Goal: Task Accomplishment & Management: Use online tool/utility

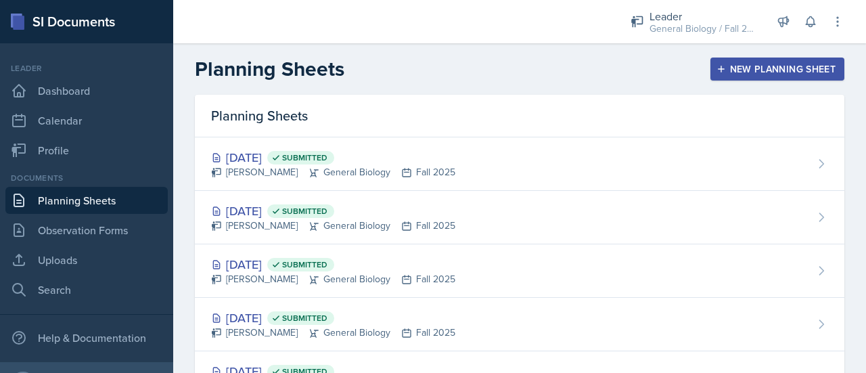
click at [742, 64] on div "New Planning Sheet" at bounding box center [777, 69] width 116 height 11
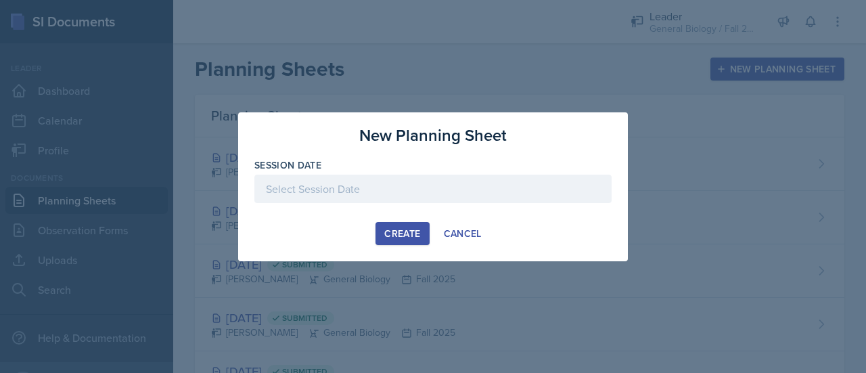
click at [436, 194] on div at bounding box center [432, 189] width 357 height 28
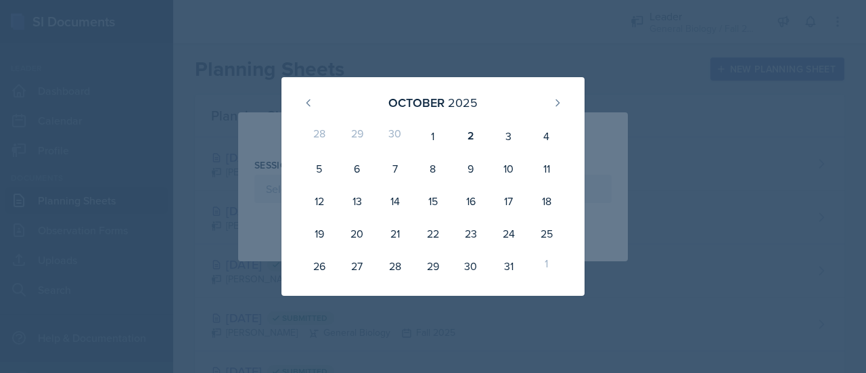
click at [519, 117] on div "28 29 30 1 2 3 4 5 6 7 8 9 10 11 12 13 14 15 16 17 18 19 20 21 22 23 24 25 26 2…" at bounding box center [433, 201] width 271 height 168
click at [509, 143] on div "3" at bounding box center [509, 136] width 38 height 32
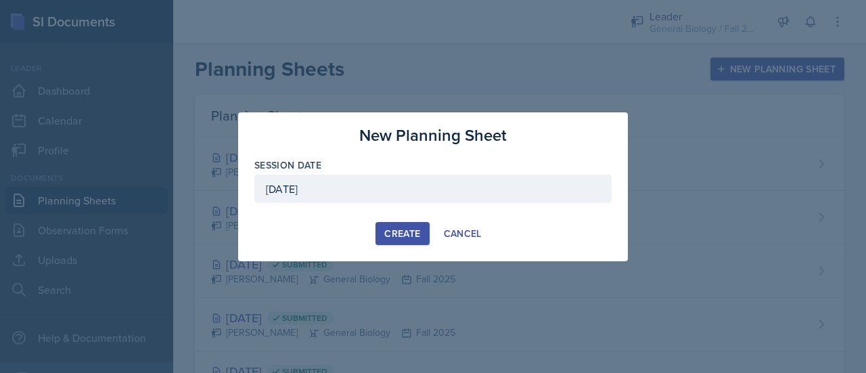
click at [437, 184] on div "October 3rd, 2025" at bounding box center [432, 189] width 357 height 28
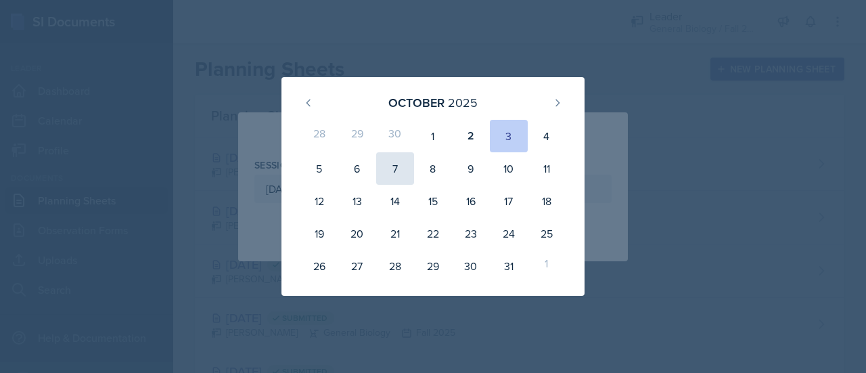
click at [396, 167] on div "7" at bounding box center [395, 168] width 38 height 32
type input "October 7th, 2025"
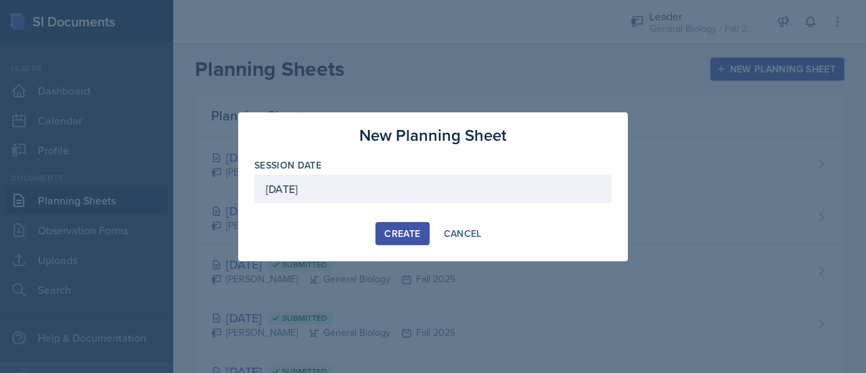
click at [419, 228] on div "Create" at bounding box center [402, 233] width 36 height 11
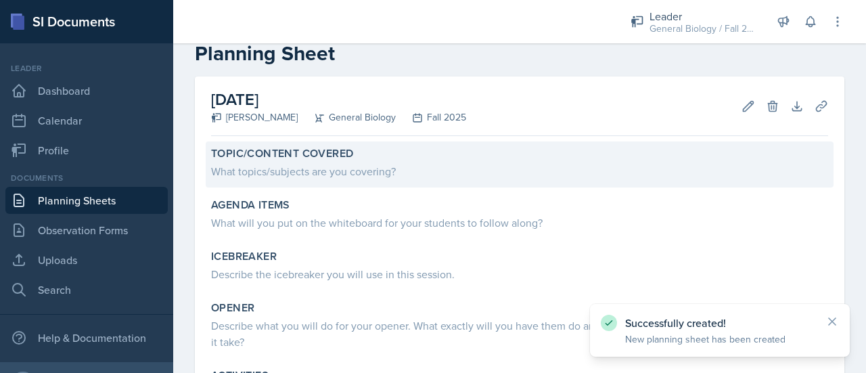
scroll to position [31, 0]
click at [352, 176] on div "What topics/subjects are you covering?" at bounding box center [519, 170] width 617 height 16
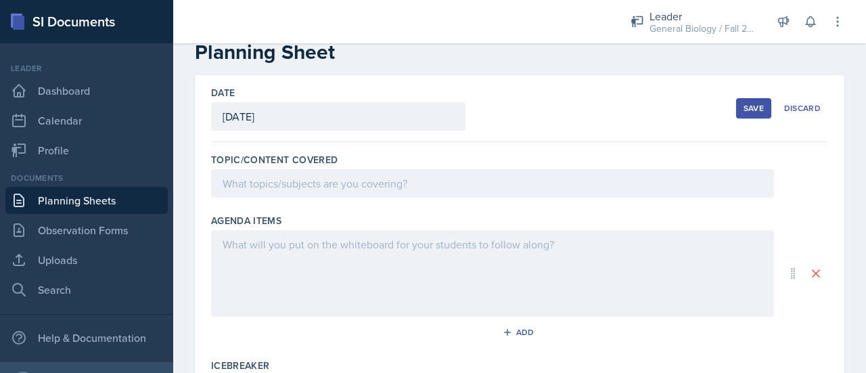
click at [350, 179] on div at bounding box center [492, 183] width 563 height 28
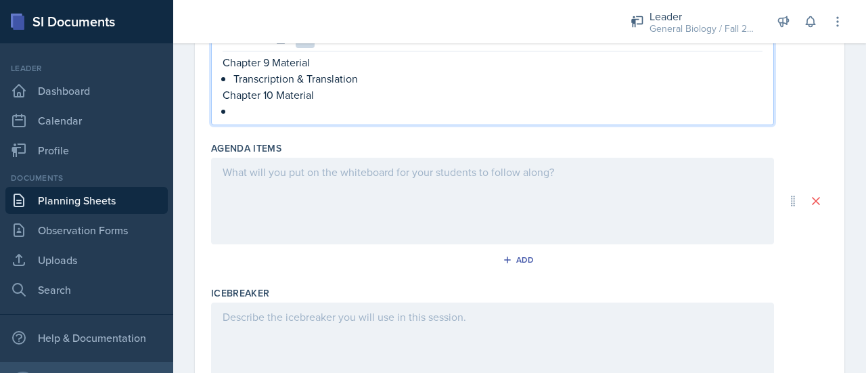
click at [430, 180] on p at bounding box center [493, 172] width 540 height 16
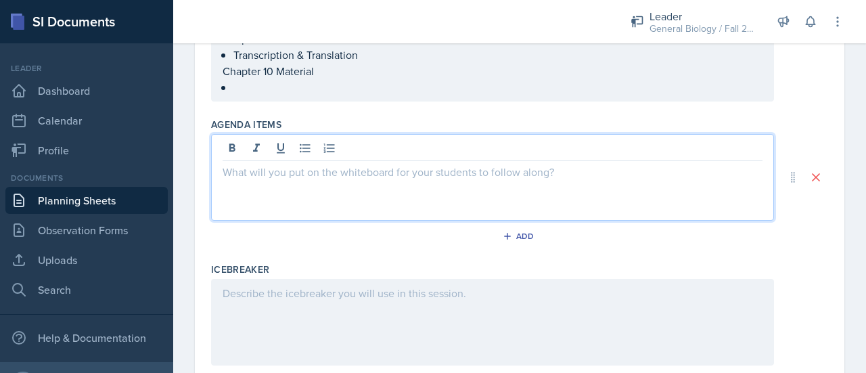
scroll to position [153, 0]
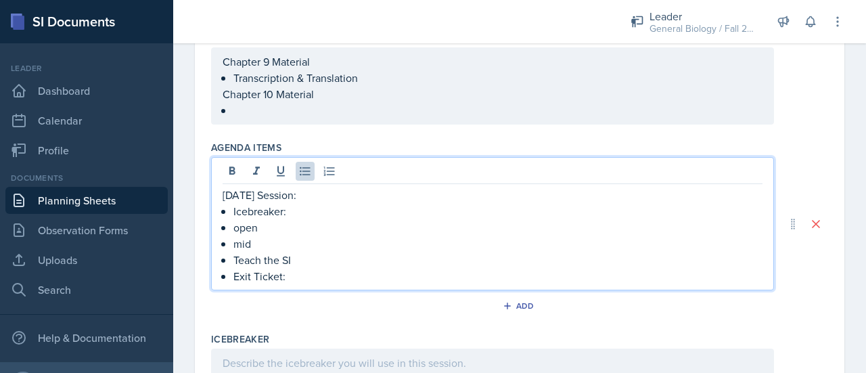
click at [294, 228] on p "open" at bounding box center [497, 227] width 529 height 16
click at [308, 210] on p "Icebreaker:" at bounding box center [497, 211] width 529 height 16
click at [301, 281] on p "Exit Ticket:" at bounding box center [497, 276] width 529 height 16
click at [373, 214] on p "Icebreaker:" at bounding box center [497, 211] width 529 height 16
click at [319, 249] on p "mid" at bounding box center [497, 243] width 529 height 16
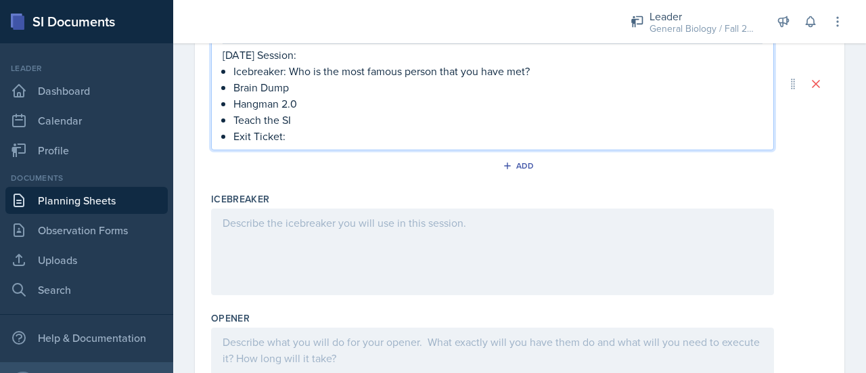
scroll to position [300, 0]
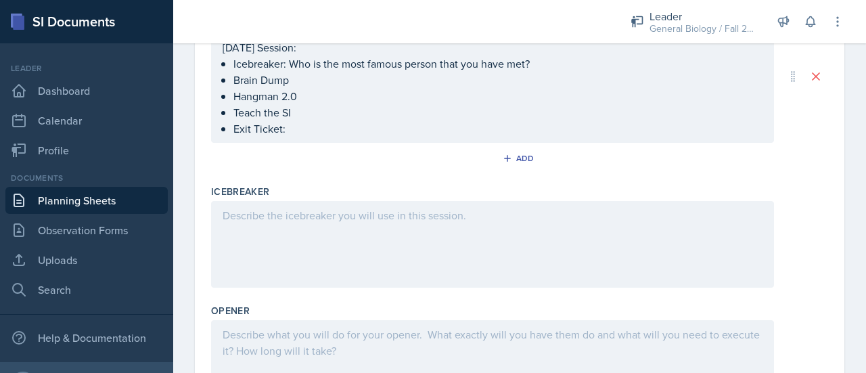
click at [306, 228] on div at bounding box center [492, 244] width 563 height 87
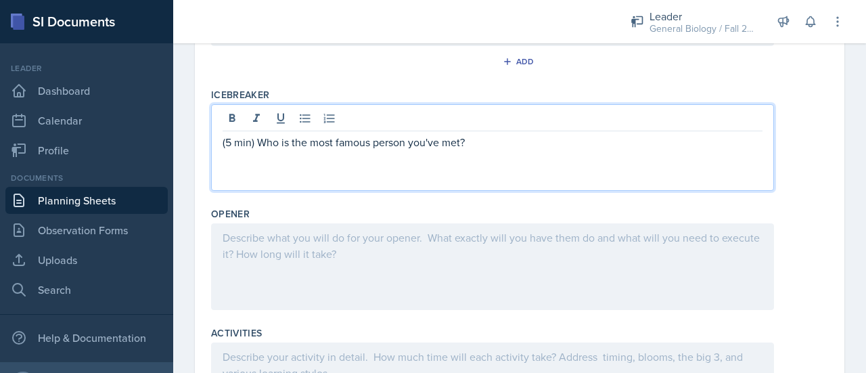
click at [310, 248] on div at bounding box center [492, 266] width 563 height 87
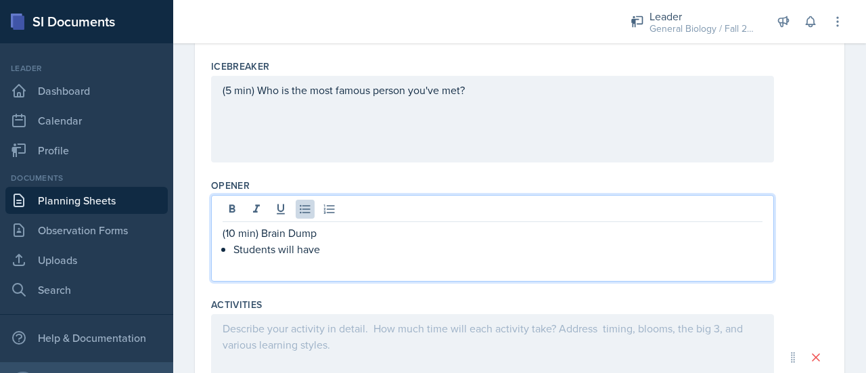
scroll to position [402, 0]
click at [624, 248] on p "Students will have 7 minutes to write down everything that they remember from c…" at bounding box center [497, 249] width 529 height 16
click at [695, 248] on p "Students will have 7 minutes to write down everything that they remember from c…" at bounding box center [497, 249] width 529 height 16
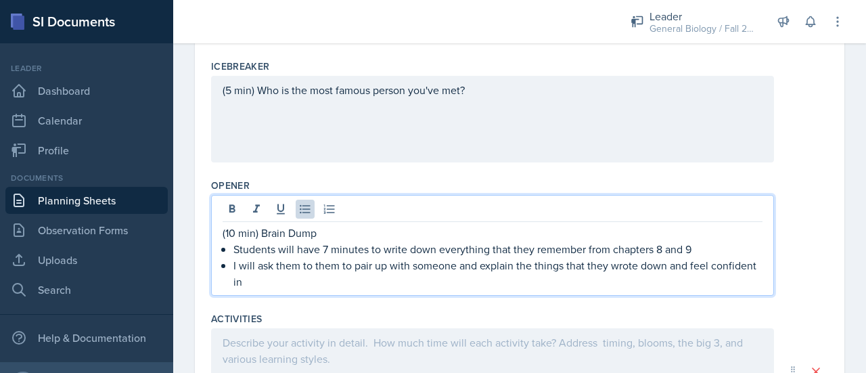
click at [345, 262] on p "I will ask them to them to pair up with someone and explain the things that the…" at bounding box center [497, 273] width 529 height 32
click at [330, 263] on p "I will ask them to them to pair up with someone and explain the things that the…" at bounding box center [497, 273] width 529 height 32
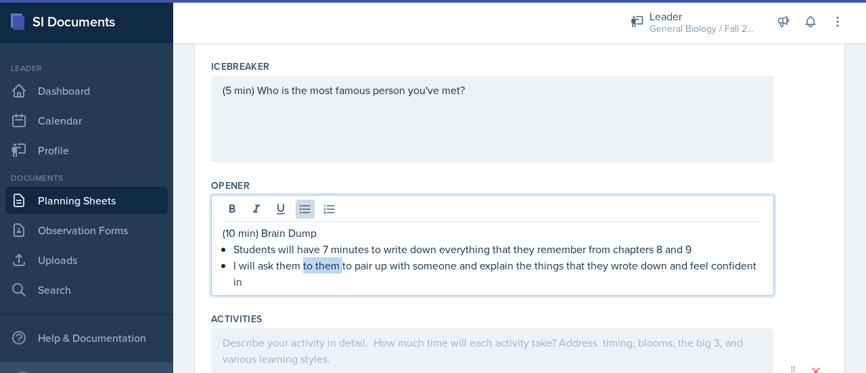
drag, startPoint x: 340, startPoint y: 267, endPoint x: 303, endPoint y: 265, distance: 37.2
click at [303, 265] on p "I will ask them to them to pair up with someone and explain the things that the…" at bounding box center [497, 273] width 529 height 32
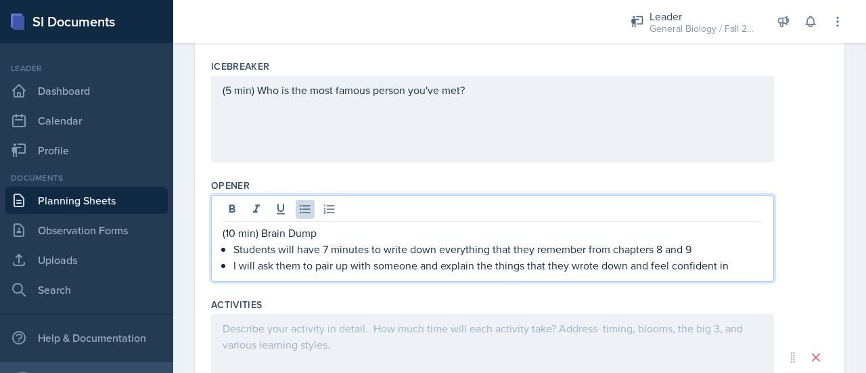
click at [628, 267] on p "I will ask them to pair up with someone and explain the things that they wrote …" at bounding box center [497, 265] width 529 height 16
click at [637, 269] on p "I will ask them to pair up with someone and explain the things that they wrote …" at bounding box center [497, 265] width 529 height 16
click at [309, 325] on div at bounding box center [492, 357] width 563 height 87
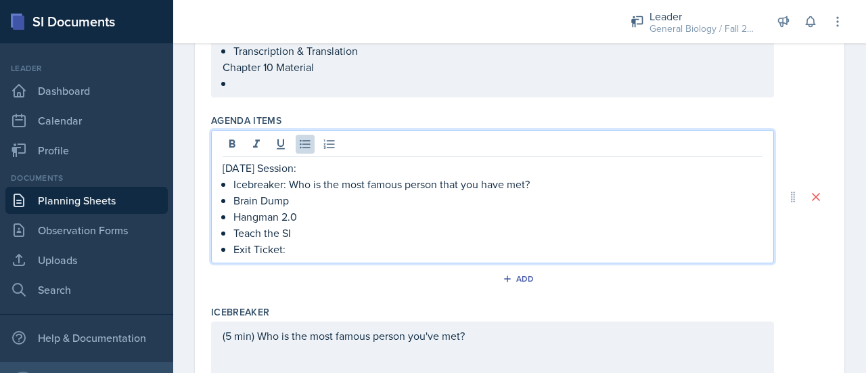
scroll to position [204, 0]
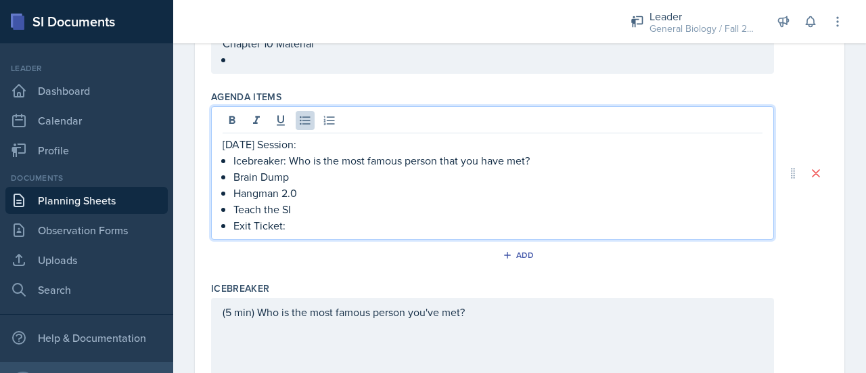
click at [363, 227] on p "Exit Ticket:" at bounding box center [497, 225] width 529 height 16
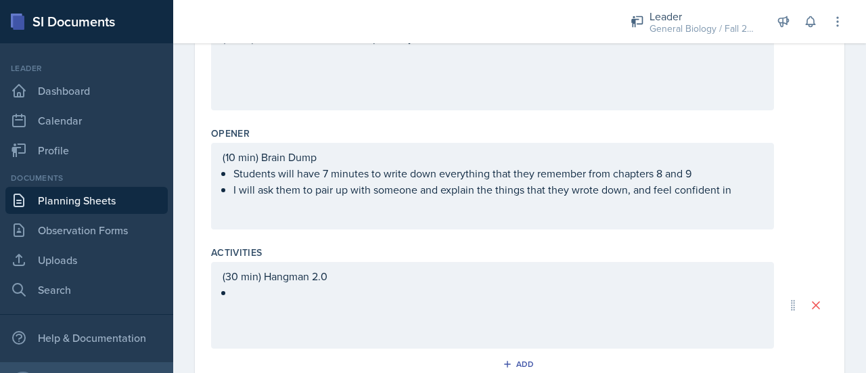
click at [314, 262] on div "(30 min) Hangman 2.0" at bounding box center [492, 305] width 563 height 87
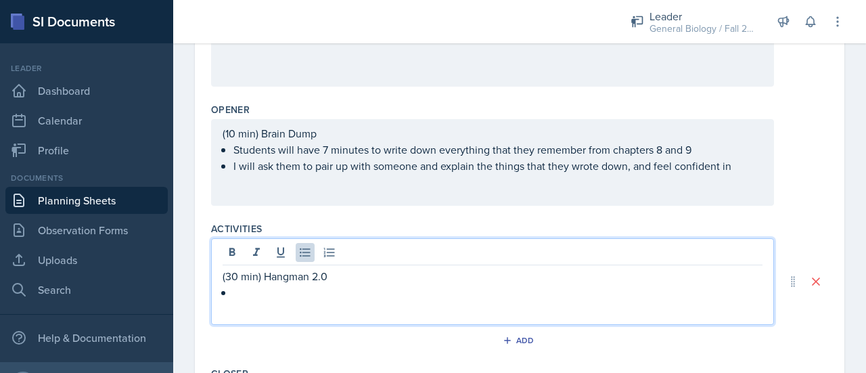
scroll to position [478, 0]
click at [275, 307] on div "(30 min) Hangman 2.0" at bounding box center [492, 281] width 563 height 87
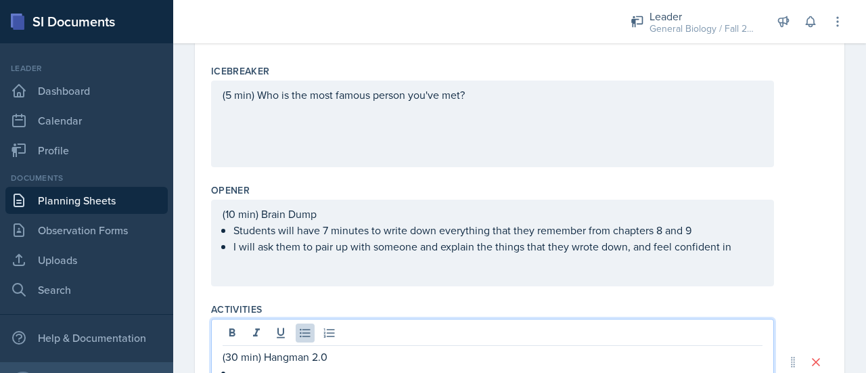
scroll to position [421, 0]
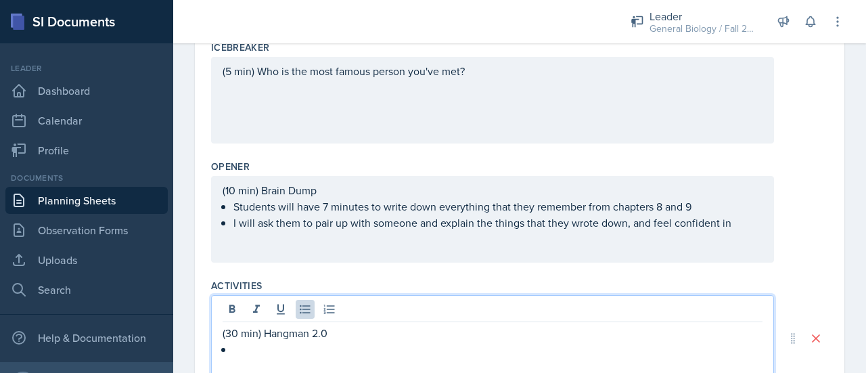
click at [716, 214] on p "Students will have 7 minutes to write down everything that they remember from c…" at bounding box center [497, 206] width 529 height 16
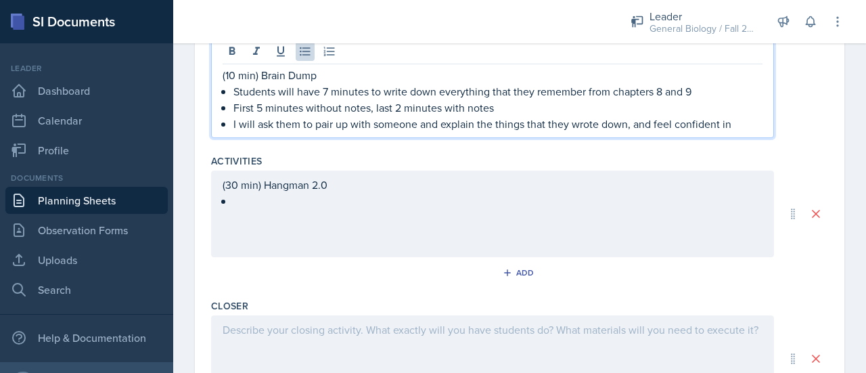
scroll to position [560, 0]
click at [267, 211] on div "(30 min) Hangman 2.0" at bounding box center [492, 213] width 563 height 87
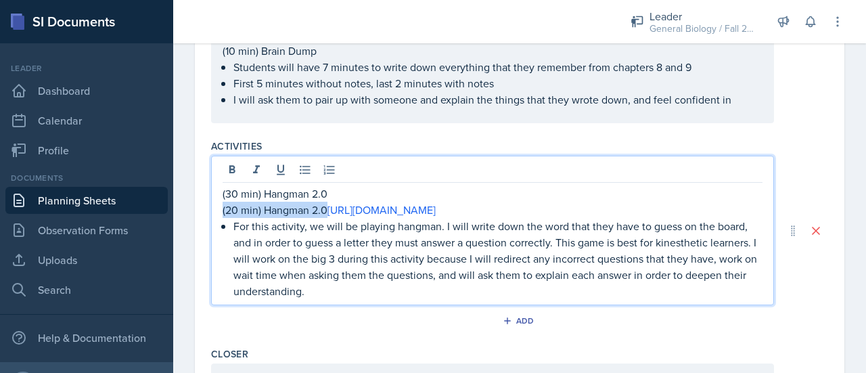
drag, startPoint x: 329, startPoint y: 205, endPoint x: 209, endPoint y: 214, distance: 120.1
click at [209, 214] on div "Date October 7th, 2025 October 2025 28 29 30 1 2 3 4 5 6 7 8 9 10 11 12 13 14 1…" at bounding box center [519, 21] width 649 height 951
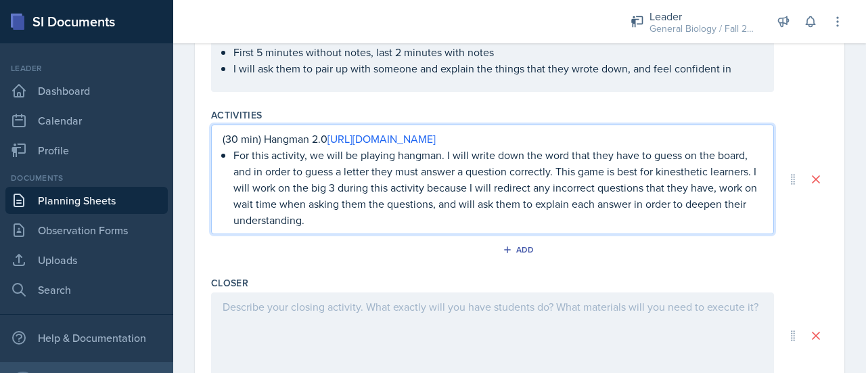
scroll to position [593, 0]
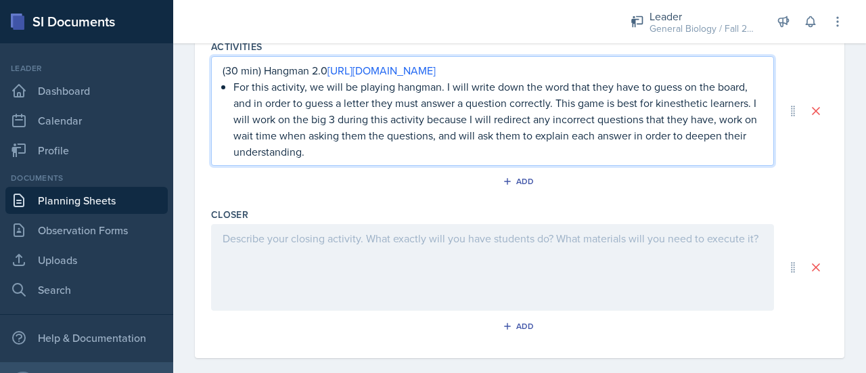
click at [415, 296] on div at bounding box center [492, 267] width 563 height 87
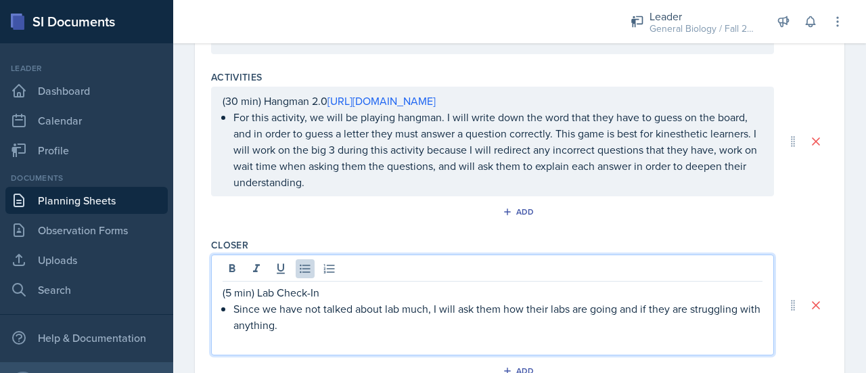
scroll to position [703, 0]
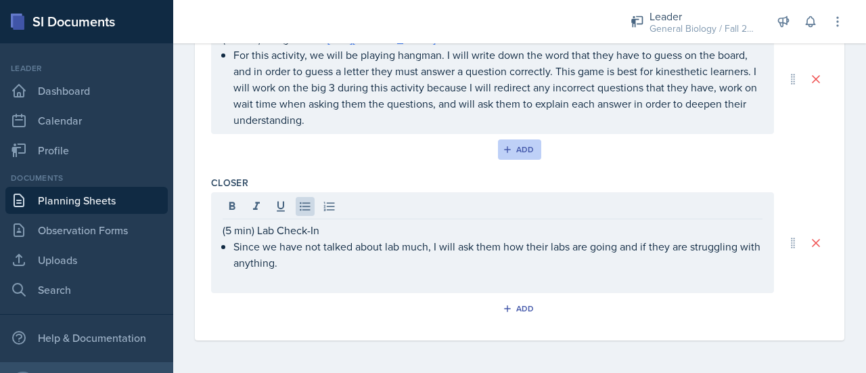
drag, startPoint x: 507, startPoint y: 151, endPoint x: 499, endPoint y: 152, distance: 8.8
click at [503, 152] on icon "button" at bounding box center [507, 149] width 9 height 9
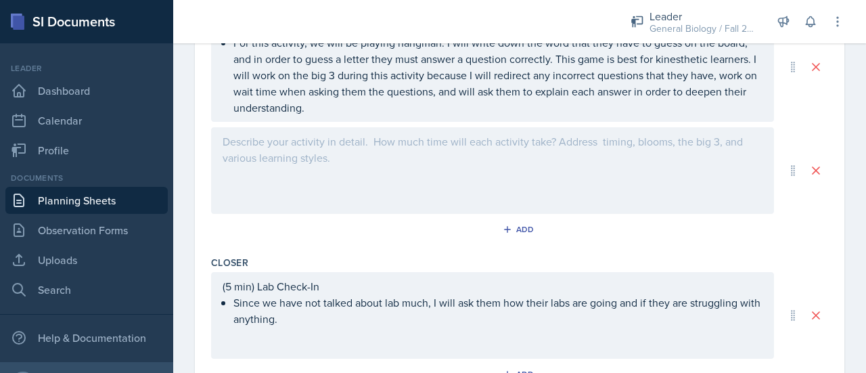
click at [415, 177] on div at bounding box center [492, 170] width 563 height 87
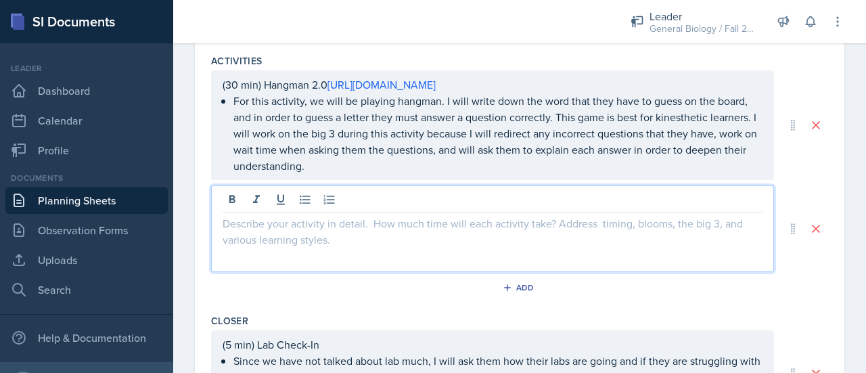
scroll to position [645, 0]
click at [812, 232] on icon at bounding box center [815, 228] width 7 height 7
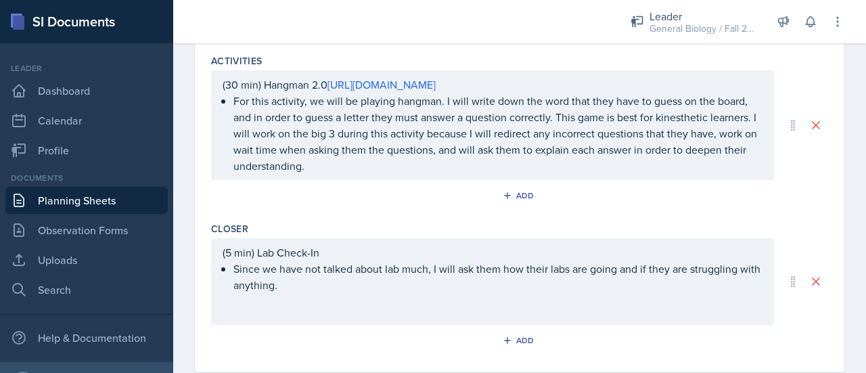
scroll to position [0, 0]
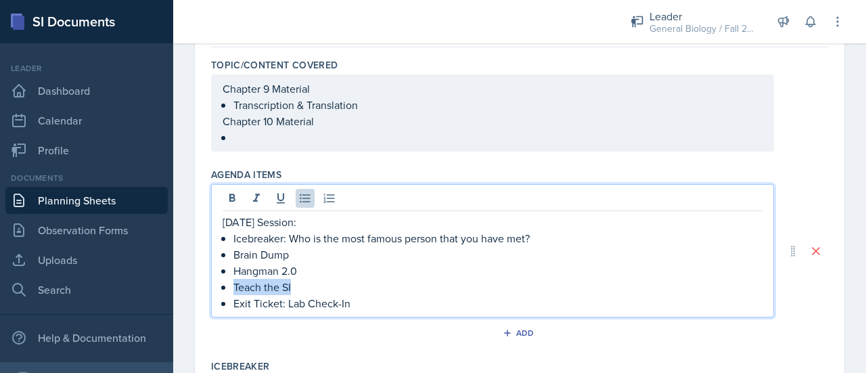
drag, startPoint x: 317, startPoint y: 287, endPoint x: 210, endPoint y: 289, distance: 106.2
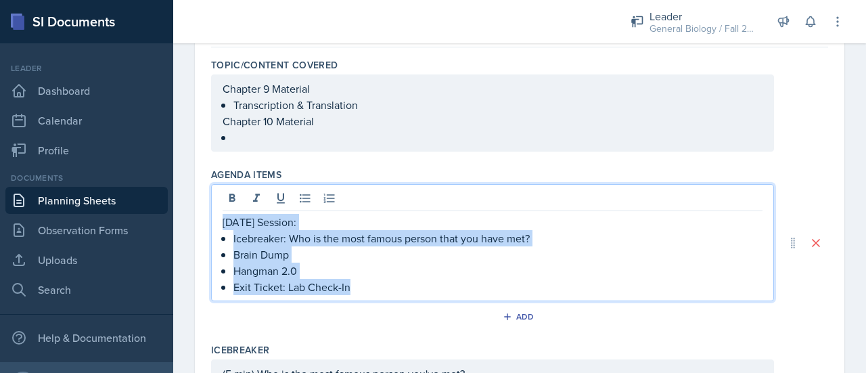
drag, startPoint x: 375, startPoint y: 293, endPoint x: 197, endPoint y: 218, distance: 192.8
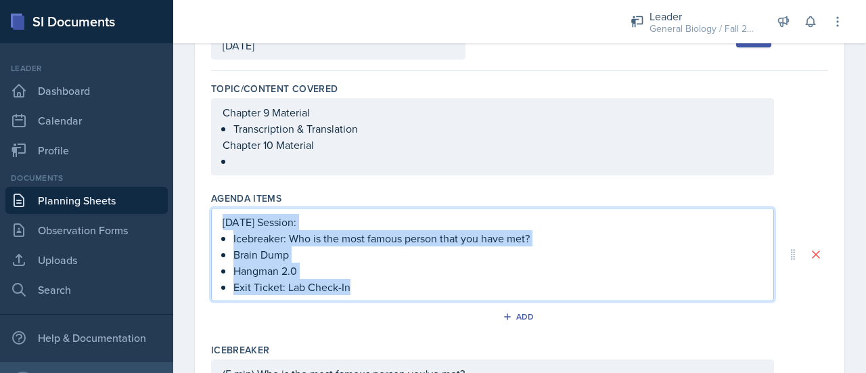
copy div "10/7/25 Session: Icebreaker: Who is the most famous person that you have met? B…"
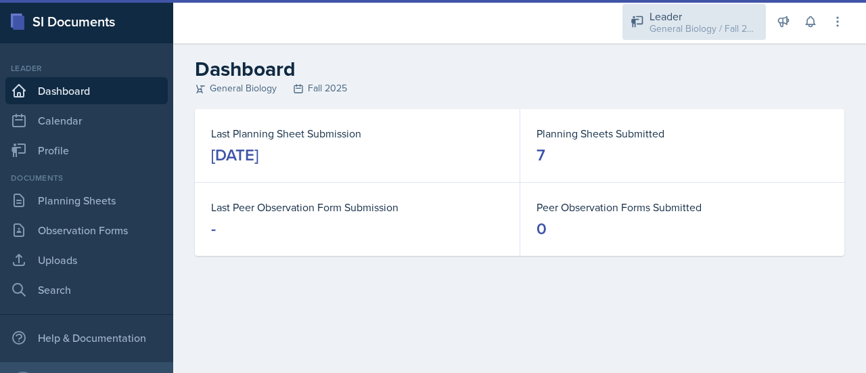
click at [744, 39] on div "Leader General Biology / Fall 2025" at bounding box center [693, 22] width 143 height 36
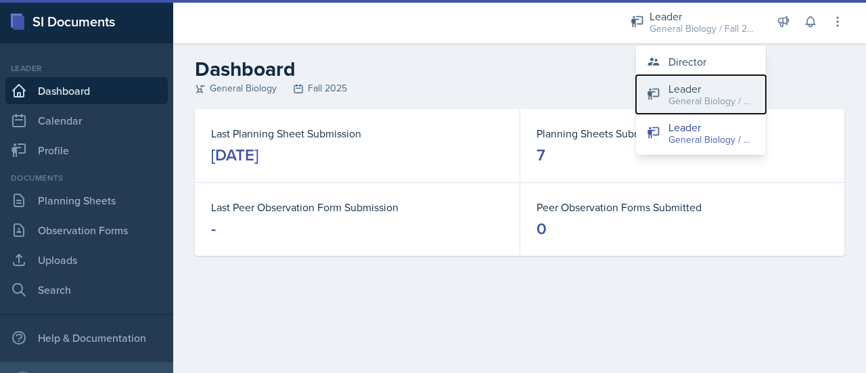
click at [699, 98] on div "General Biology / Spring 2025" at bounding box center [711, 101] width 87 height 14
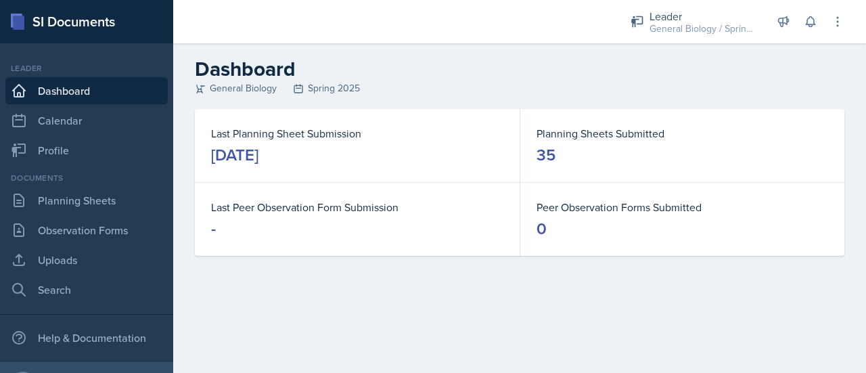
click at [699, 98] on header "Dashboard General Biology Spring 2025" at bounding box center [519, 76] width 693 height 66
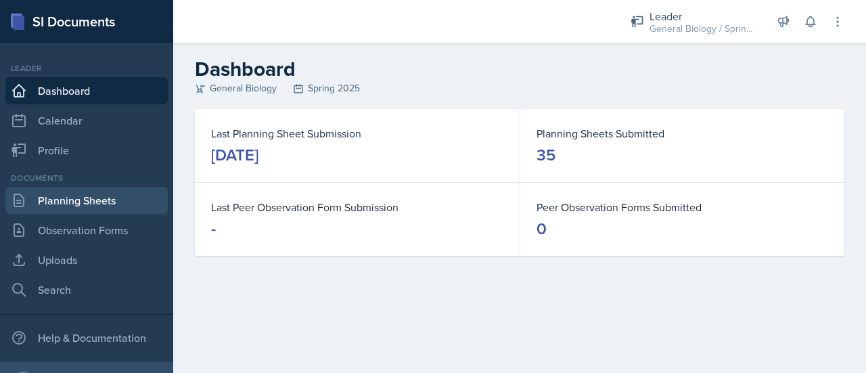
click at [91, 193] on link "Planning Sheets" at bounding box center [86, 200] width 162 height 27
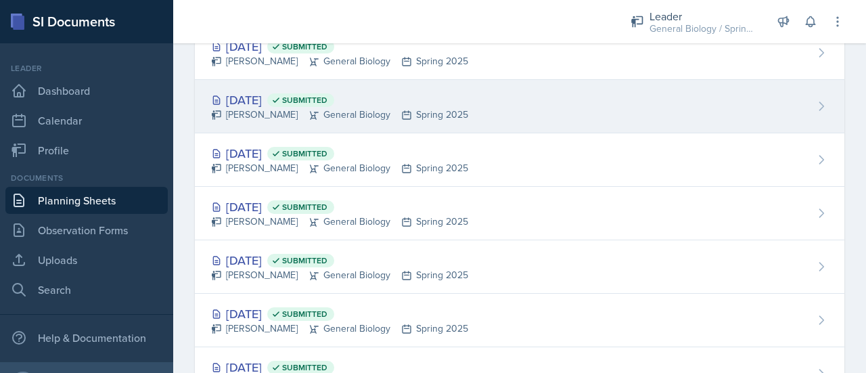
scroll to position [860, 0]
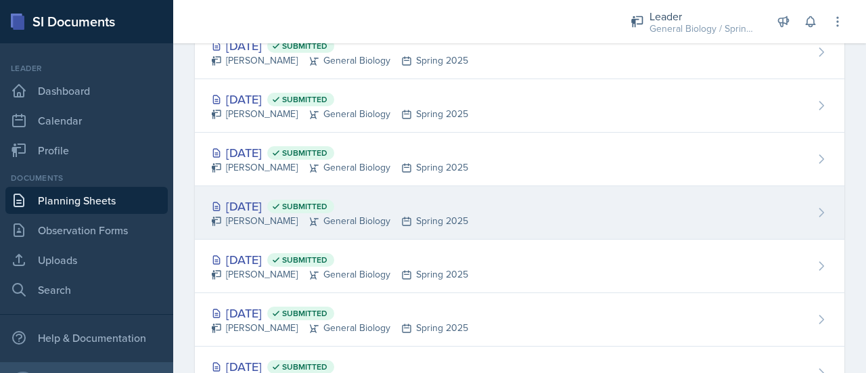
click at [502, 214] on div "[DATE] Submitted [PERSON_NAME] General Biology Spring 2025" at bounding box center [519, 212] width 649 height 53
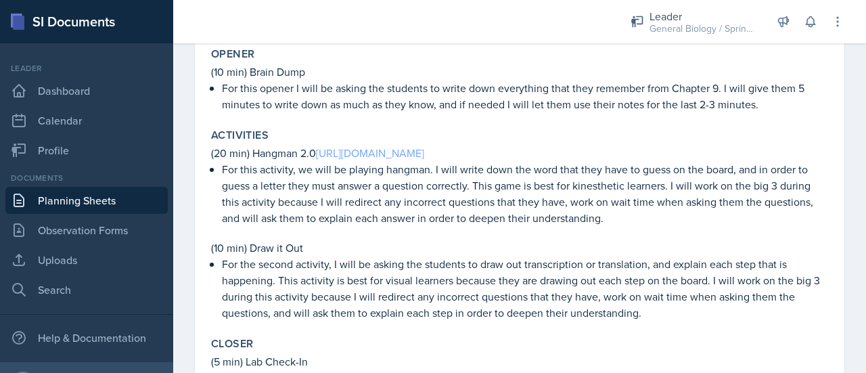
scroll to position [461, 0]
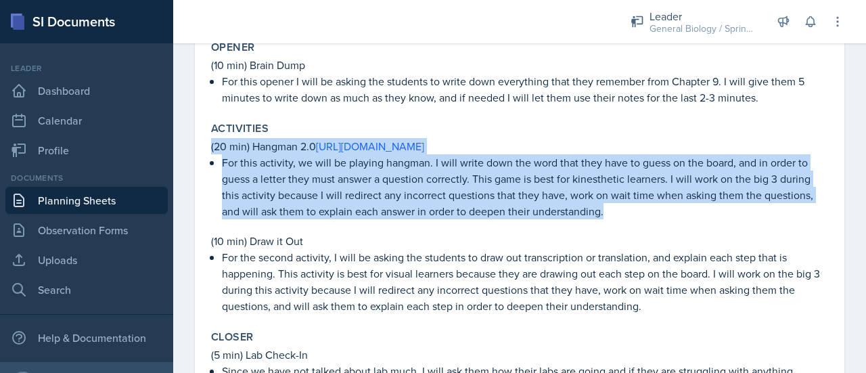
drag, startPoint x: 636, startPoint y: 216, endPoint x: 201, endPoint y: 146, distance: 440.5
click at [201, 146] on div "[DATE] Submitted [PERSON_NAME] General Biology Spring 2025 Edit Delete View Com…" at bounding box center [519, 23] width 649 height 755
copy div "(20 min) Hangman 2.0 [URL][DOMAIN_NAME] For this activity, we will be playing h…"
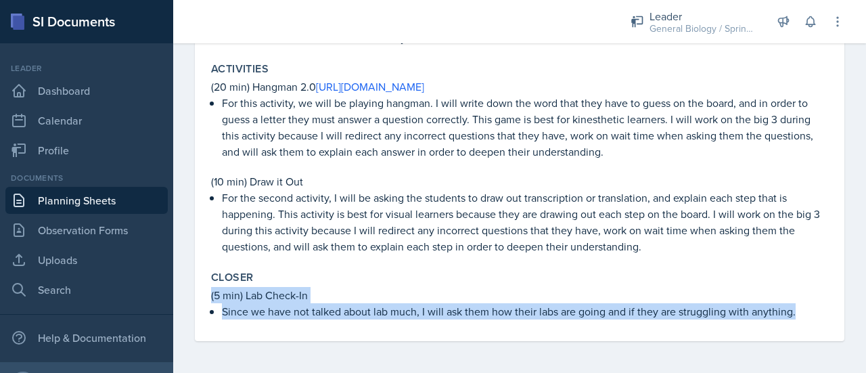
drag, startPoint x: 800, startPoint y: 316, endPoint x: 200, endPoint y: 297, distance: 599.6
copy div "(5 min) Lab Check-In Since we have not talked about lab much, I will ask them h…"
